Goal: Check status: Check status

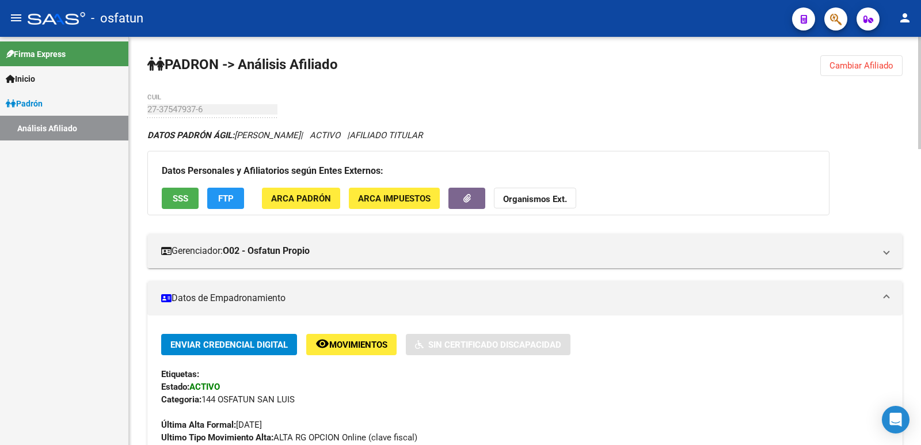
click at [853, 69] on span "Cambiar Afiliado" at bounding box center [862, 65] width 64 height 10
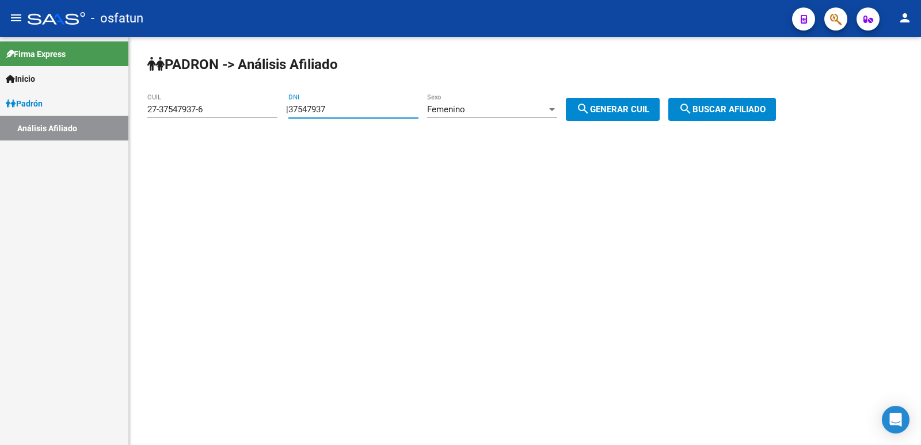
drag, startPoint x: 355, startPoint y: 112, endPoint x: 241, endPoint y: 126, distance: 114.2
click at [241, 115] on app-analisis-afiliado "PADRON -> Análisis Afiliado 27-37547937-6 CUIL | 37547937 DNI Femenino Sexo sea…" at bounding box center [466, 109] width 638 height 10
paste input "8749866"
type input "38749866"
drag, startPoint x: 621, startPoint y: 116, endPoint x: 699, endPoint y: 107, distance: 78.2
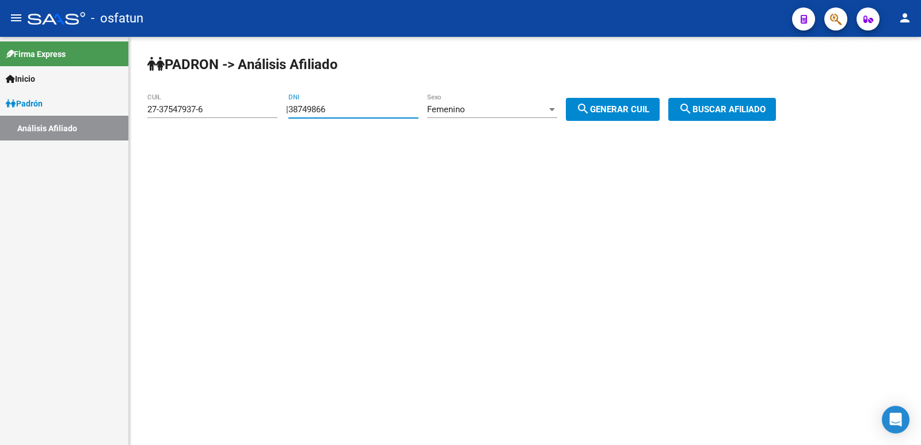
click at [636, 108] on button "search Generar CUIL" at bounding box center [613, 109] width 94 height 23
type input "23-38749866-4"
drag, startPoint x: 701, startPoint y: 108, endPoint x: 589, endPoint y: 164, distance: 125.4
click at [693, 109] on mat-icon "search" at bounding box center [686, 109] width 14 height 14
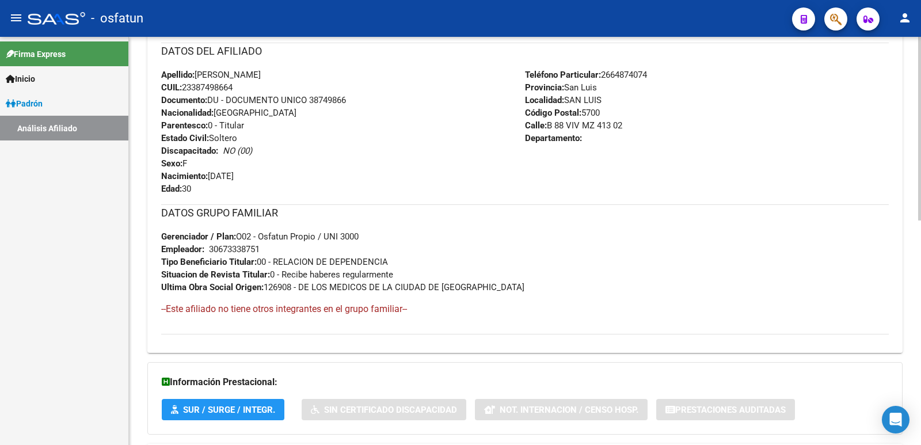
scroll to position [499, 0]
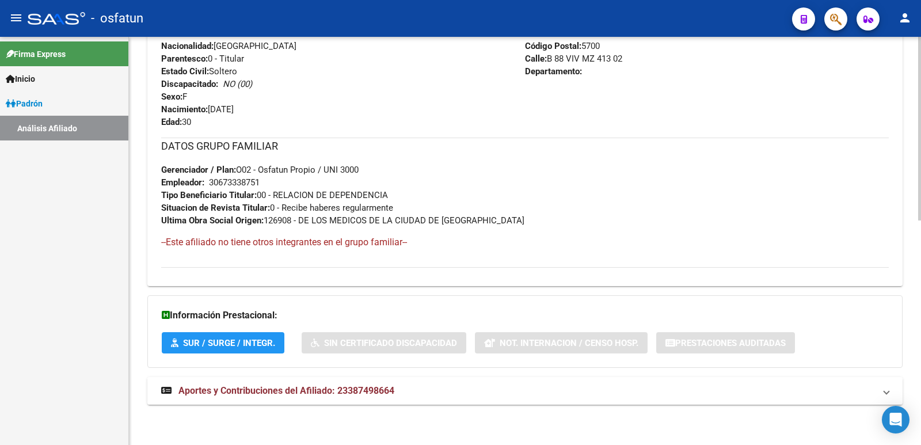
click at [340, 401] on mat-expansion-panel-header "Aportes y Contribuciones del Afiliado: 23387498664" at bounding box center [525, 391] width 756 height 28
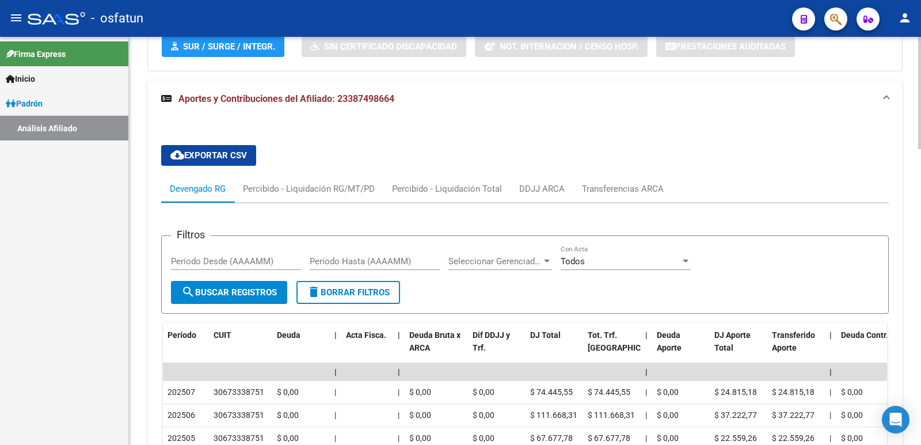
scroll to position [1026, 0]
